Goal: Obtain resource: Obtain resource

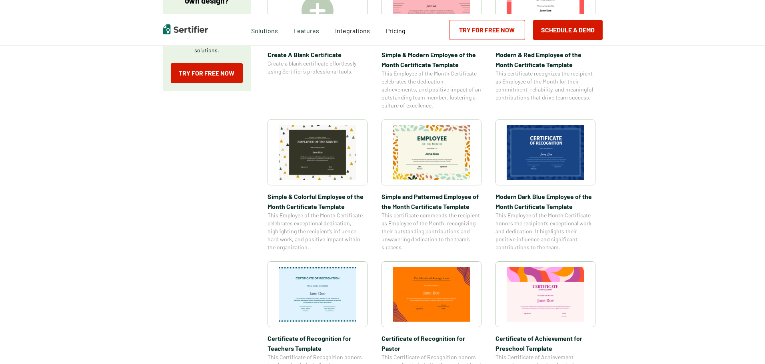
scroll to position [200, 0]
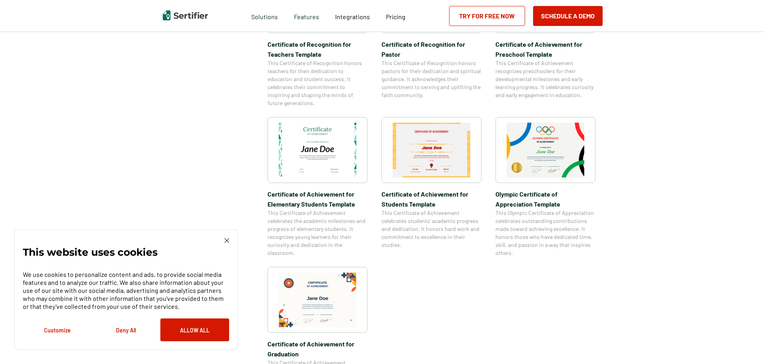
scroll to position [520, 0]
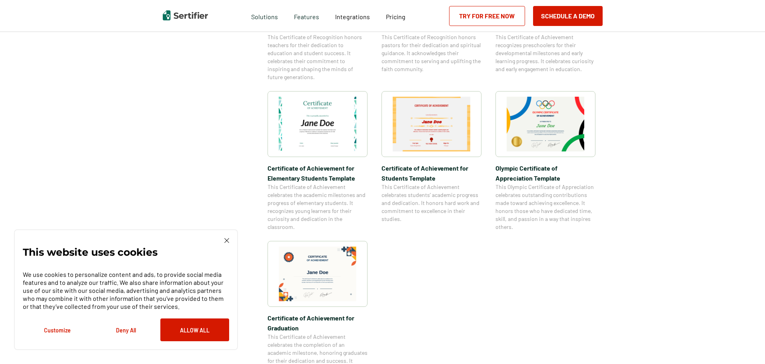
click at [551, 128] on img at bounding box center [546, 124] width 78 height 55
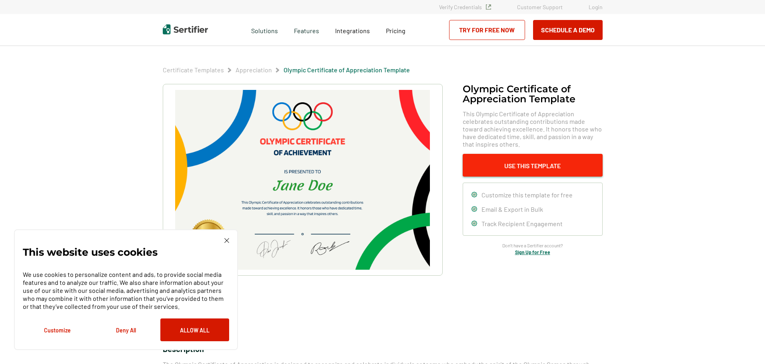
click at [534, 164] on button "Use This Template" at bounding box center [533, 165] width 140 height 23
